Goal: Task Accomplishment & Management: Manage account settings

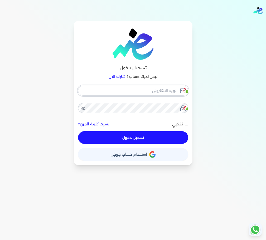
checkbox input "false"
type input "seattleadvanced@gmail.com"
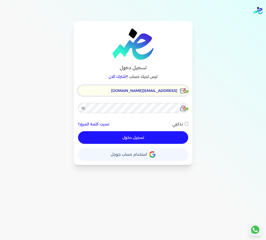
click at [152, 89] on input "seattleadvanced@gmail.com" at bounding box center [133, 91] width 110 height 10
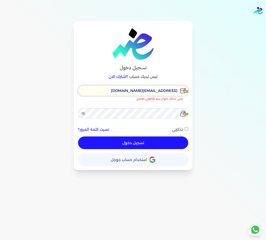
checkbox input "false"
type input "[EMAIL_ADDRESS][DOMAIN_NAME]"
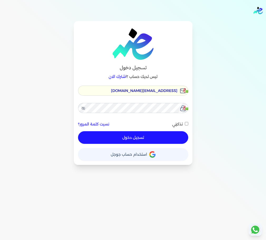
click at [147, 139] on button "تسجيل دخول" at bounding box center [133, 137] width 110 height 13
checkbox input "false"
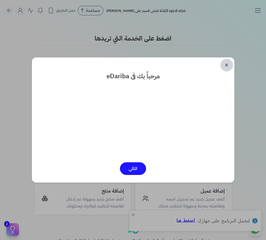
click at [226, 67] on link "✕" at bounding box center [226, 65] width 13 height 13
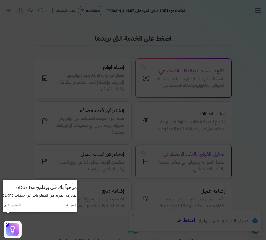
click at [253, 20] on icon at bounding box center [133, 120] width 266 height 240
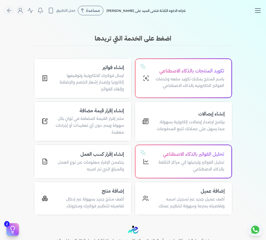
click at [258, 12] on icon "Toggle navigation" at bounding box center [258, 11] width 8 height 8
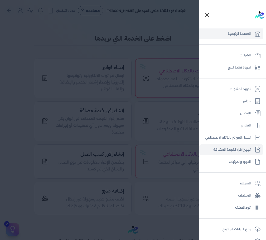
scroll to position [33, 0]
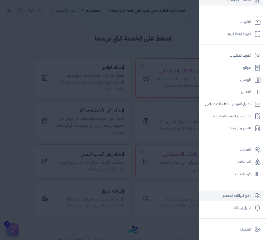
click at [245, 194] on link "رفع البيانات المجمع" at bounding box center [231, 196] width 64 height 11
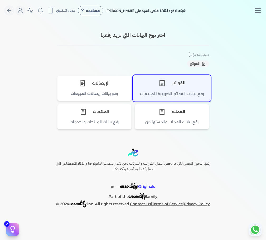
click at [183, 84] on div "الفواتير" at bounding box center [171, 83] width 77 height 16
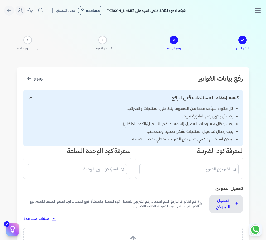
scroll to position [104, 0]
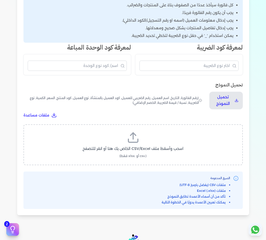
click at [136, 136] on icon at bounding box center [133, 137] width 13 height 13
click at [0, 0] on input "اسحب وأسقط ملف CSV/Excel الخاص بك هنا أو انقر للتصفح (.csv أو .xlsx فقط)" at bounding box center [0, 0] width 0 height 0
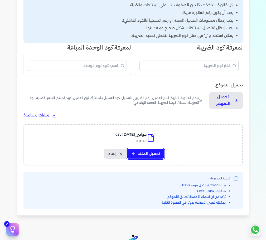
click at [149, 151] on span "تحميل الملف" at bounding box center [149, 154] width 22 height 6
select select "رقم الفاتورة"
select select "نوع المستند"
select select "التاريخ"
select select "أسم العميل"
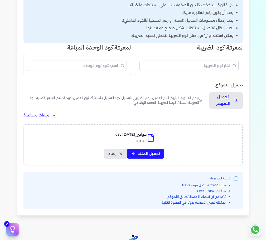
select select "وصف البند"
select select "سيريال المنتج"
select select "نوع الكود"
select select "كود الصنف"
select select "السعر"
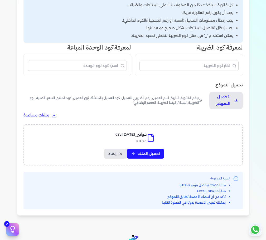
select select "الكمية"
select select "نوع الوحدة"
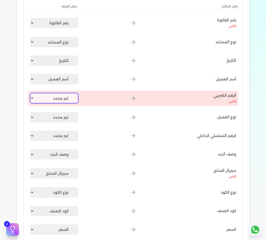
click at [69, 95] on select "غير محدد رقم الفاتورة نوع المستند التاريخ أسم العميل وصف البند سيريال المنتج نو…" at bounding box center [54, 98] width 48 height 10
select select
click at [31, 93] on select "غير محدد رقم الفاتورة نوع المستند التاريخ أسم العميل وصف البند سيريال المنتج نو…" at bounding box center [54, 98] width 48 height 10
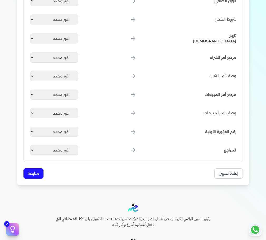
scroll to position [685, 0]
click at [31, 176] on button "متابعة" at bounding box center [33, 173] width 20 height 10
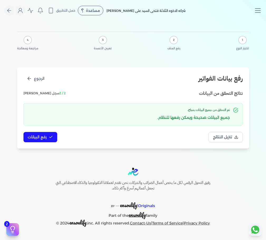
scroll to position [0, 0]
click at [37, 138] on span "رفع البيانات" at bounding box center [37, 137] width 19 height 6
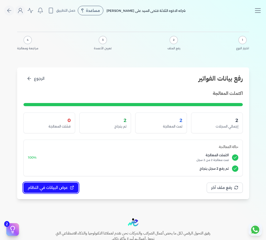
click at [66, 184] on button "عرض البيانات في النظام" at bounding box center [50, 188] width 55 height 10
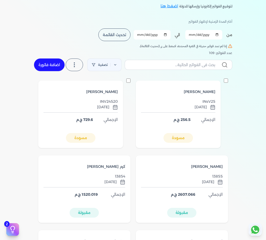
scroll to position [35, 0]
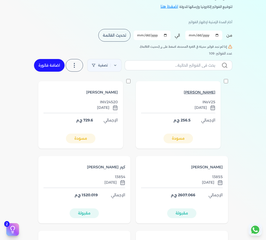
click at [208, 91] on span "[PERSON_NAME]" at bounding box center [200, 93] width 32 height 6
select select "EGP"
select select "B"
select select "EGS"
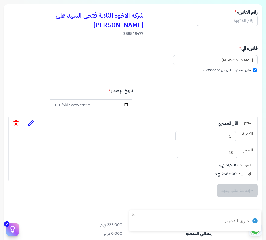
type input "INsV25"
checkbox input "true"
type input "[DATE]T04:13:07"
type input "[DATE]"
type input "2025-10-10T10:45:40"
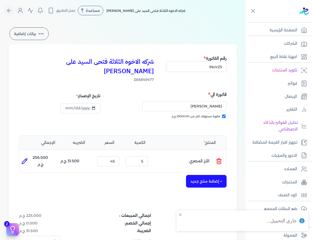
select select "EGP"
select select "B"
select select "EGS"
type input "2025-10-10T10:56:33"
select select "EGP"
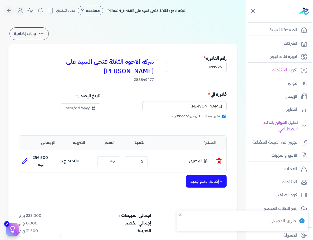
select select "B"
select select "EGS"
type input "2025-10-10T10:56:50"
click at [251, 13] on icon at bounding box center [253, 11] width 7 height 7
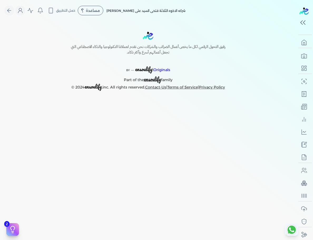
select select "EGP"
select select "B"
select select "EGS"
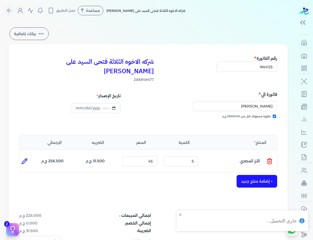
type input "2025-10-10T10:59:20"
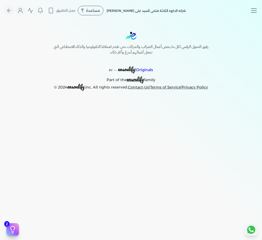
select select "EGP"
select select "B"
select select "EGS"
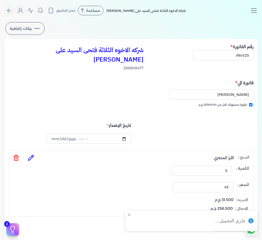
click at [144, 6] on div "شركه الاخوه الثلاثة فتحى السيد على عمران وشركاه مساعدة خدمة العملاء دليل المستخ…" at bounding box center [94, 11] width 181 height 10
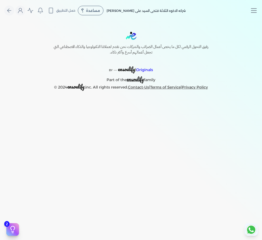
select select "EGP"
select select "B"
select select "EGS"
select select "EGP"
select select "B"
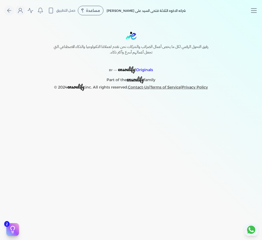
select select "EGS"
select select "EGP"
select select "B"
select select "EGS"
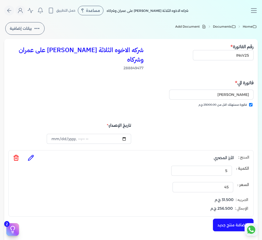
click at [225, 26] on link "Documents" at bounding box center [224, 26] width 23 height 5
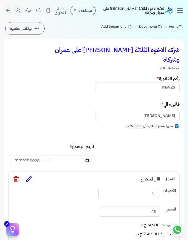
click at [188, 77] on div "Home Documents Add Document بيانات إضافية شركه الاخوه الثلاثة فتحى السيد على عم…" at bounding box center [94, 191] width 188 height 341
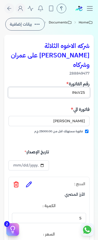
click at [79, 87] on input "INsV25" at bounding box center [48, 92] width 81 height 10
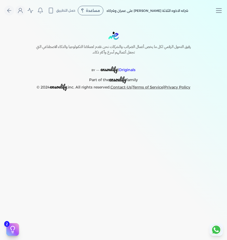
select select "EGP"
select select "B"
select select "EGS"
select select "EGP"
select select "B"
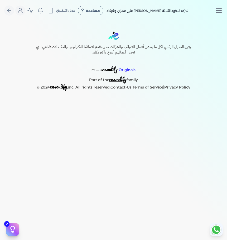
select select "EGS"
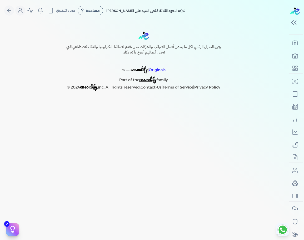
select select "EGP"
select select "B"
select select "EGS"
select select "EGP"
select select "B"
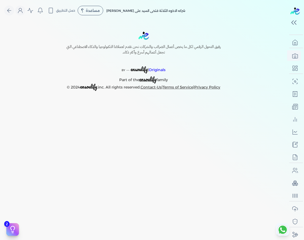
select select "EGS"
select select "EGP"
select select "B"
select select "EGS"
select select "EGP"
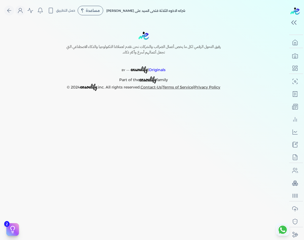
select select "B"
select select "EGS"
select select "EGP"
select select "B"
select select "EGS"
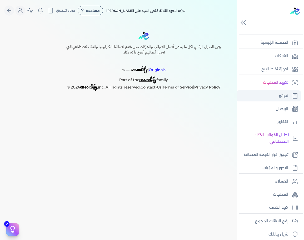
select select "EGP"
select select "B"
select select "EGS"
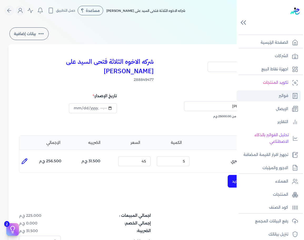
click at [284, 99] on p "فواتير" at bounding box center [283, 96] width 9 height 7
click at [244, 26] on icon at bounding box center [243, 22] width 9 height 9
click at [245, 35] on div "الصفحة الرئيسية" at bounding box center [270, 42] width 67 height 14
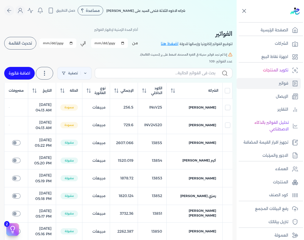
click at [242, 12] on icon at bounding box center [244, 11] width 7 height 7
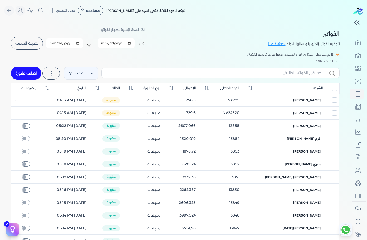
click at [26, 46] on button "تحديث القائمة" at bounding box center [27, 43] width 32 height 13
checkbox input "false"
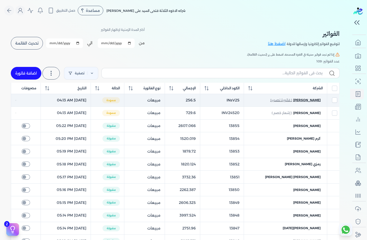
click at [304, 100] on span "[PERSON_NAME]" at bounding box center [306, 100] width 27 height 5
select select "EGP"
select select "B"
select select "EGS"
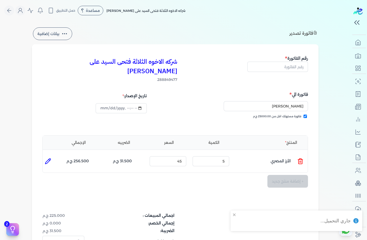
type input "INsV25"
checkbox input "true"
type input "[DATE]T04:13:07"
type input "[DATE]"
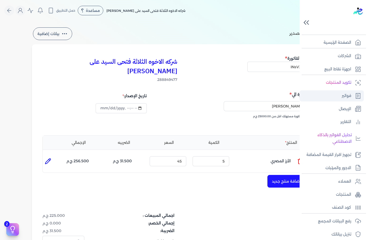
click at [304, 98] on p "فواتير" at bounding box center [346, 96] width 9 height 7
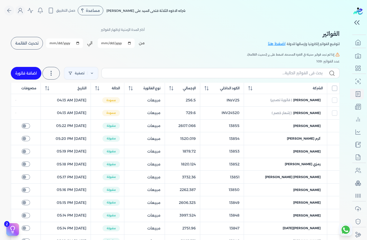
click at [304, 89] on input "All items unselected" at bounding box center [334, 88] width 5 height 5
checkbox input "true"
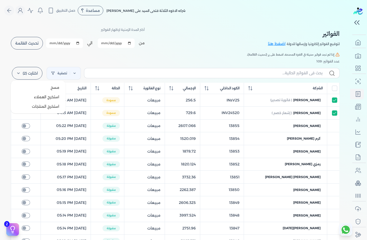
click at [33, 72] on label "اختارت (2)" at bounding box center [27, 73] width 31 height 13
click at [39, 84] on button "مسح" at bounding box center [38, 87] width 51 height 9
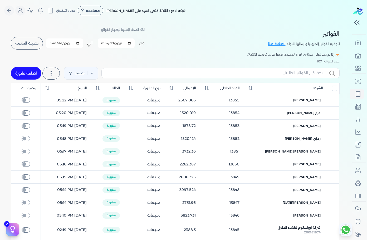
checkbox input "true"
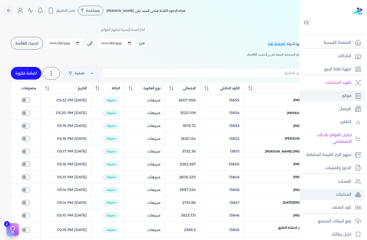
scroll to position [18, 0]
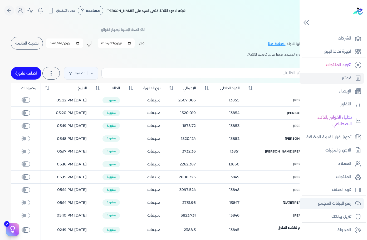
click at [336, 204] on p "رفع البيانات المجمع" at bounding box center [334, 203] width 33 height 7
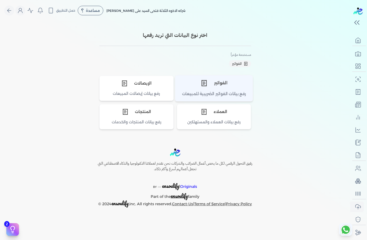
scroll to position [2, 0]
click at [223, 92] on div "رفع بيانات الفواتير الضريبية للمبيعات" at bounding box center [213, 96] width 77 height 10
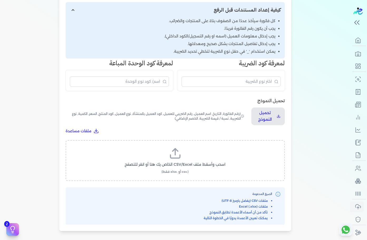
scroll to position [88, 0]
click at [180, 152] on icon at bounding box center [175, 153] width 13 height 13
click at [0, 0] on input "اسحب وأسقط ملف CSV/Excel الخاص بك هنا أو انقر للتصفح (.csv أو .xlsx فقط)" at bounding box center [0, 0] width 0 height 0
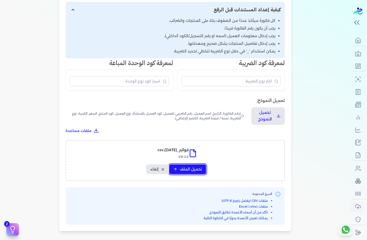
click at [188, 170] on span "تحميل الملف" at bounding box center [191, 170] width 22 height 6
select select "رقم الفاتورة"
select select "نوع المستند"
select select "التاريخ"
select select "أسم العميل"
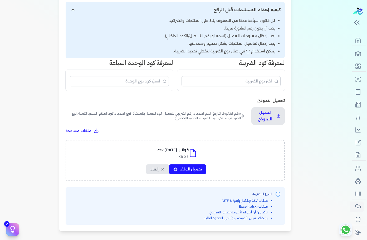
select select "وصف البند"
select select "سيريال المنتج"
select select "نوع الكود"
select select "كود الصنف"
select select "السعر"
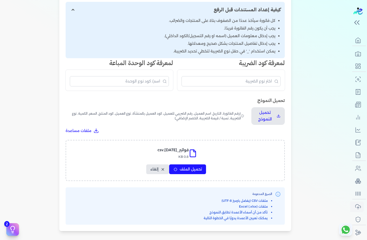
select select "الكمية"
select select "نوع الوحدة"
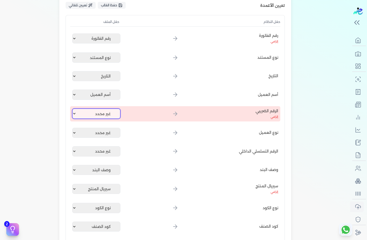
click at [109, 111] on select "غير محدد رقم الفاتورة نوع المستند التاريخ أسم العميل وصف البند سيريال المنتج نو…" at bounding box center [96, 114] width 48 height 10
select select
click at [73, 109] on select "غير محدد رقم الفاتورة نوع المستند التاريخ أسم العميل وصف البند سيريال المنتج نو…" at bounding box center [96, 114] width 48 height 10
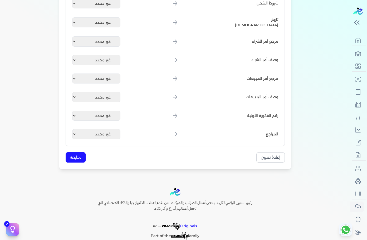
scroll to position [704, 0]
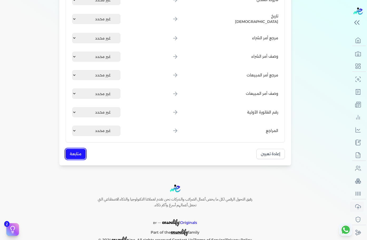
click at [79, 154] on button "متابعة" at bounding box center [76, 154] width 20 height 10
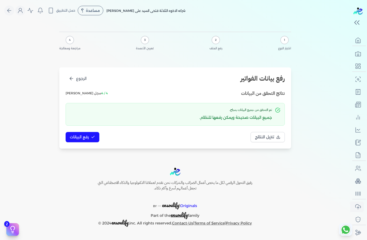
scroll to position [0, 0]
click at [91, 135] on icon at bounding box center [93, 137] width 4 height 4
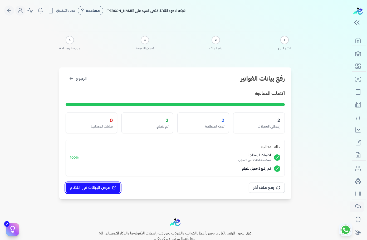
click at [84, 187] on span "عرض البيانات في النظام" at bounding box center [90, 188] width 40 height 6
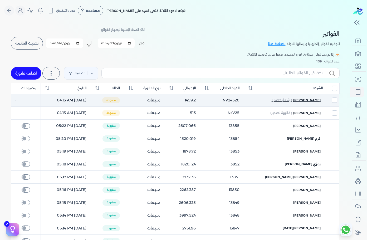
click at [314, 100] on span "[PERSON_NAME]" at bounding box center [306, 100] width 27 height 5
checkbox input "true"
checkbox input "false"
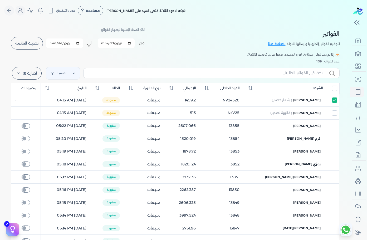
select select "EGP"
select select "B"
select select "EGS"
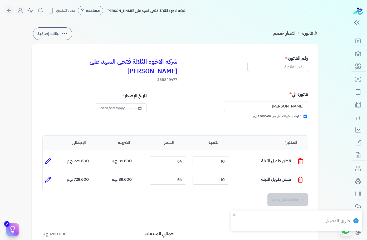
type input "INV24520"
checkbox input "true"
type input "[DATE]T04:13:07"
type input "[DATE]"
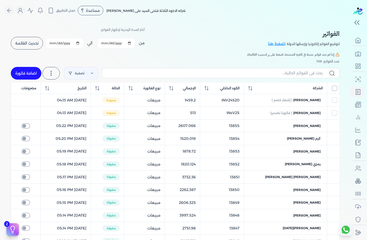
click at [337, 88] on input "All items unselected" at bounding box center [334, 88] width 5 height 5
checkbox input "true"
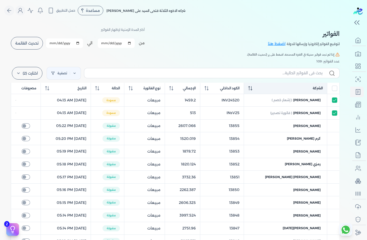
scroll to position [2, 0]
click at [31, 79] on label "اختارت (2)" at bounding box center [27, 73] width 31 height 13
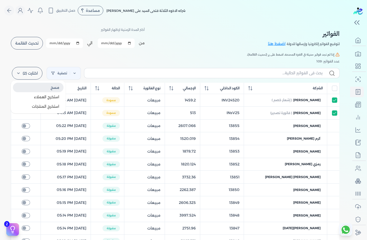
click at [34, 88] on button "مسح" at bounding box center [38, 87] width 51 height 9
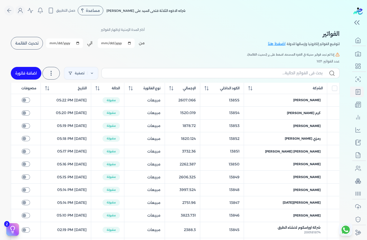
checkbox input "true"
